Goal: Transaction & Acquisition: Purchase product/service

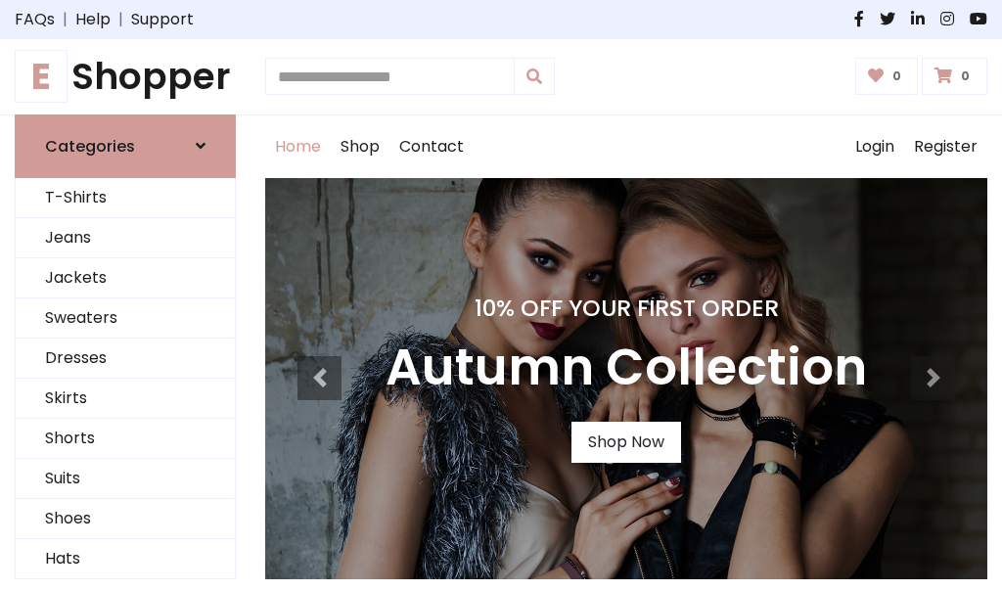
click at [501, 295] on h4 "10% Off Your First Order" at bounding box center [625, 307] width 481 height 27
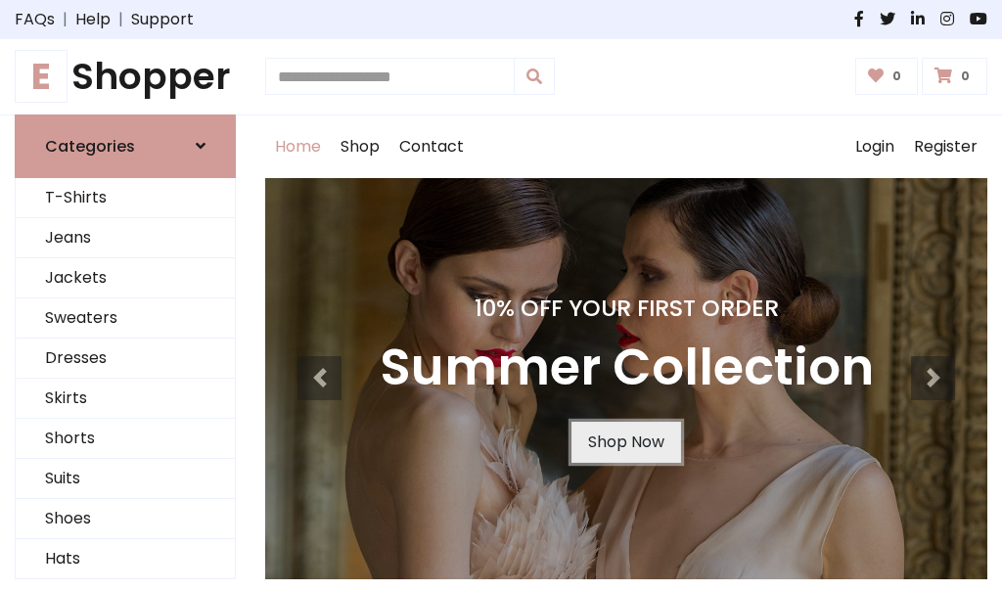
click at [625, 441] on link "Shop Now" at bounding box center [626, 442] width 110 height 41
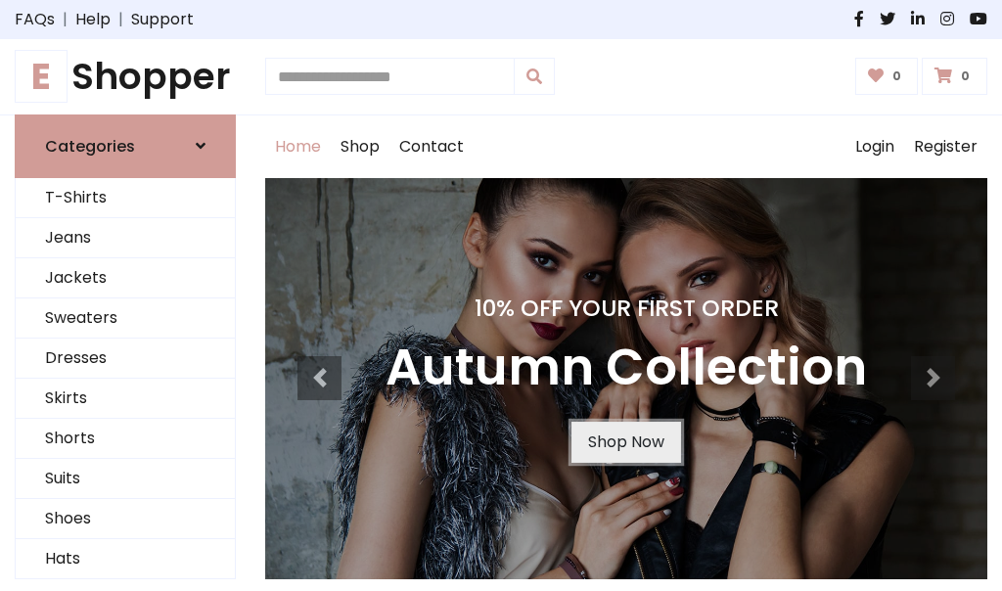
click at [625, 441] on link "Shop Now" at bounding box center [626, 442] width 110 height 41
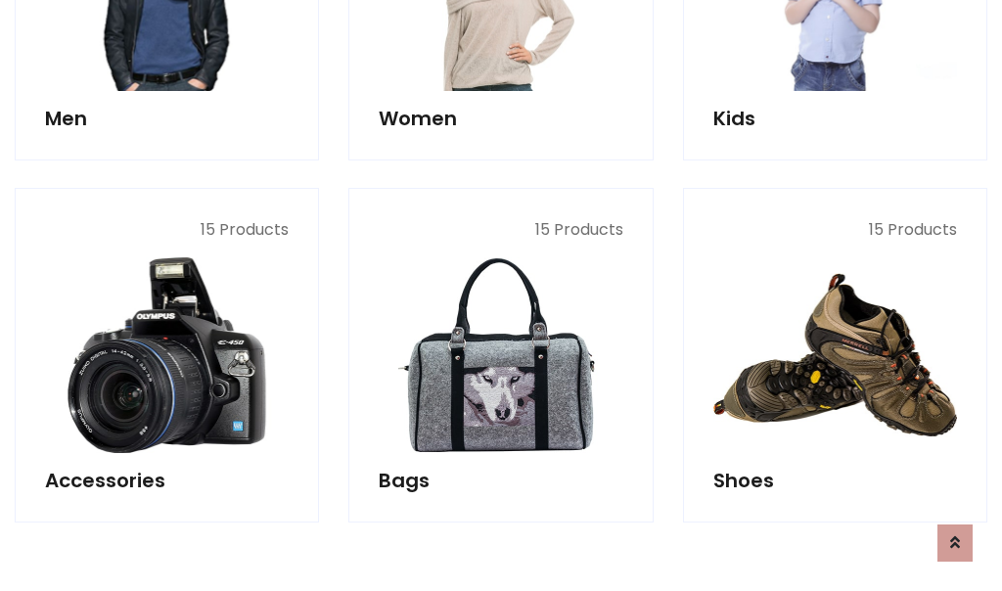
scroll to position [1951, 0]
